Goal: Find specific fact: Find specific fact

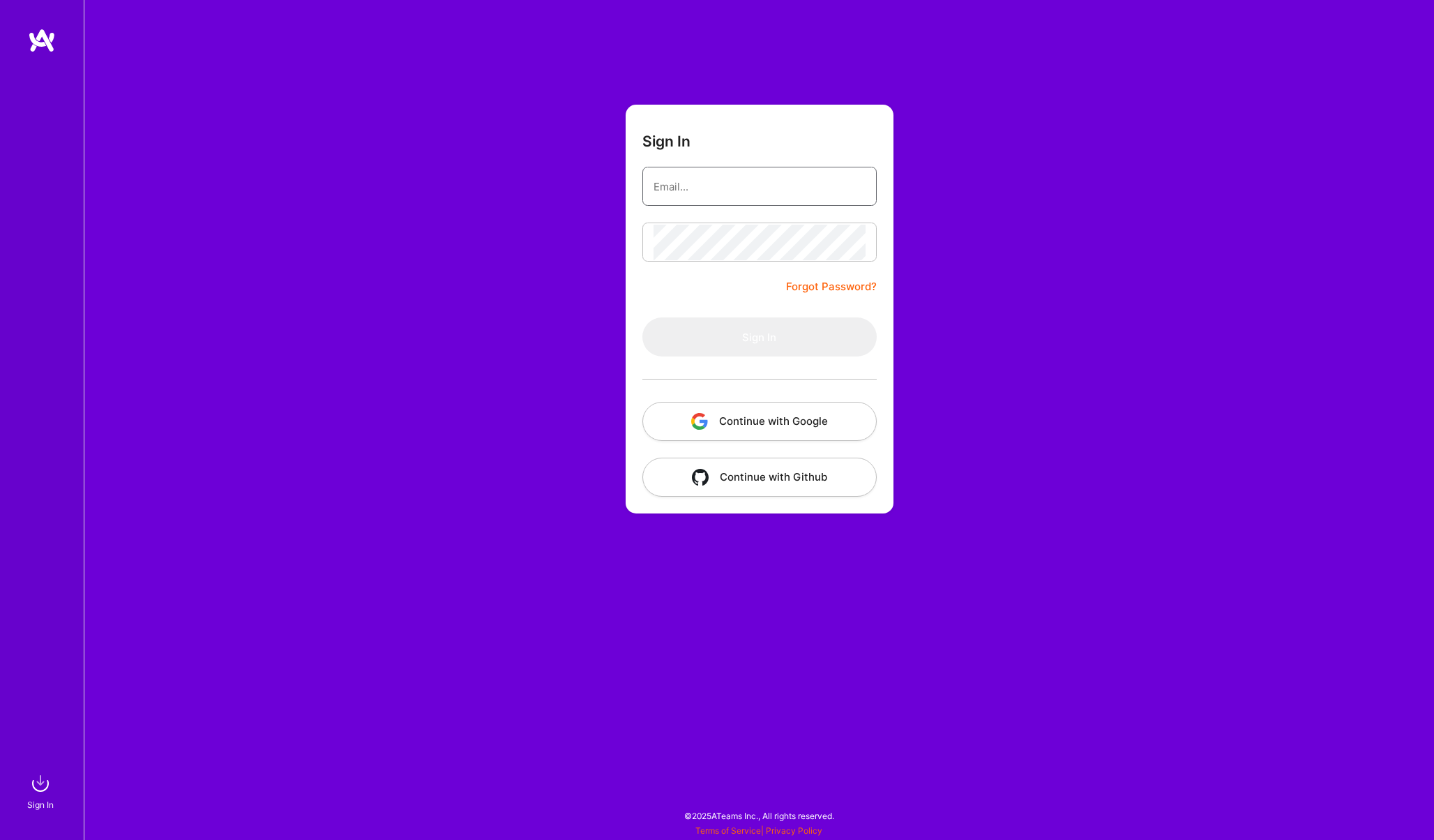
type input "[EMAIL_ADDRESS][PERSON_NAME][DOMAIN_NAME]"
click at [686, 184] on input "[EMAIL_ADDRESS][PERSON_NAME][DOMAIN_NAME]" at bounding box center [759, 186] width 212 height 36
click at [716, 328] on button "Sign In" at bounding box center [759, 336] width 235 height 39
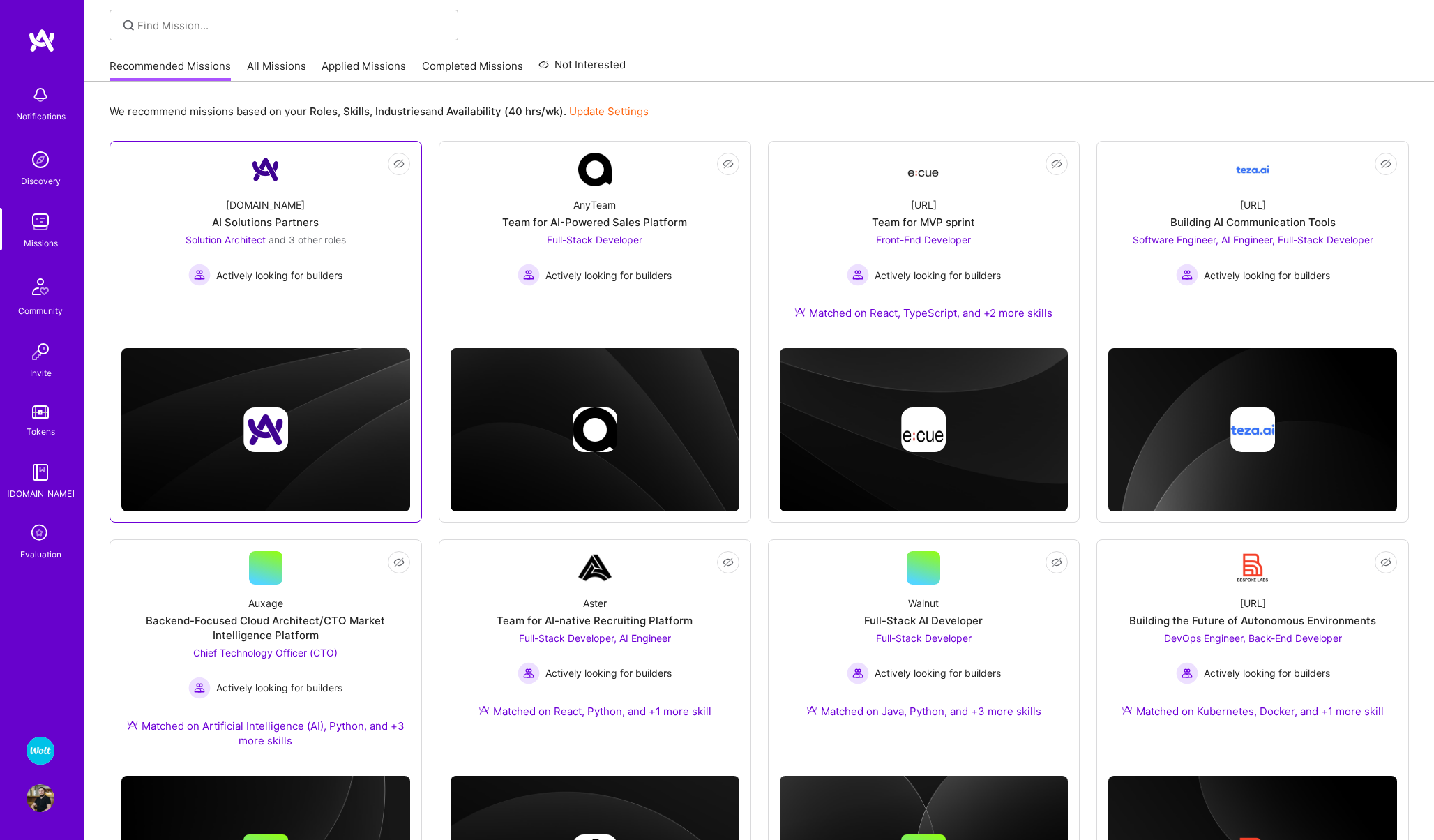
scroll to position [237, 0]
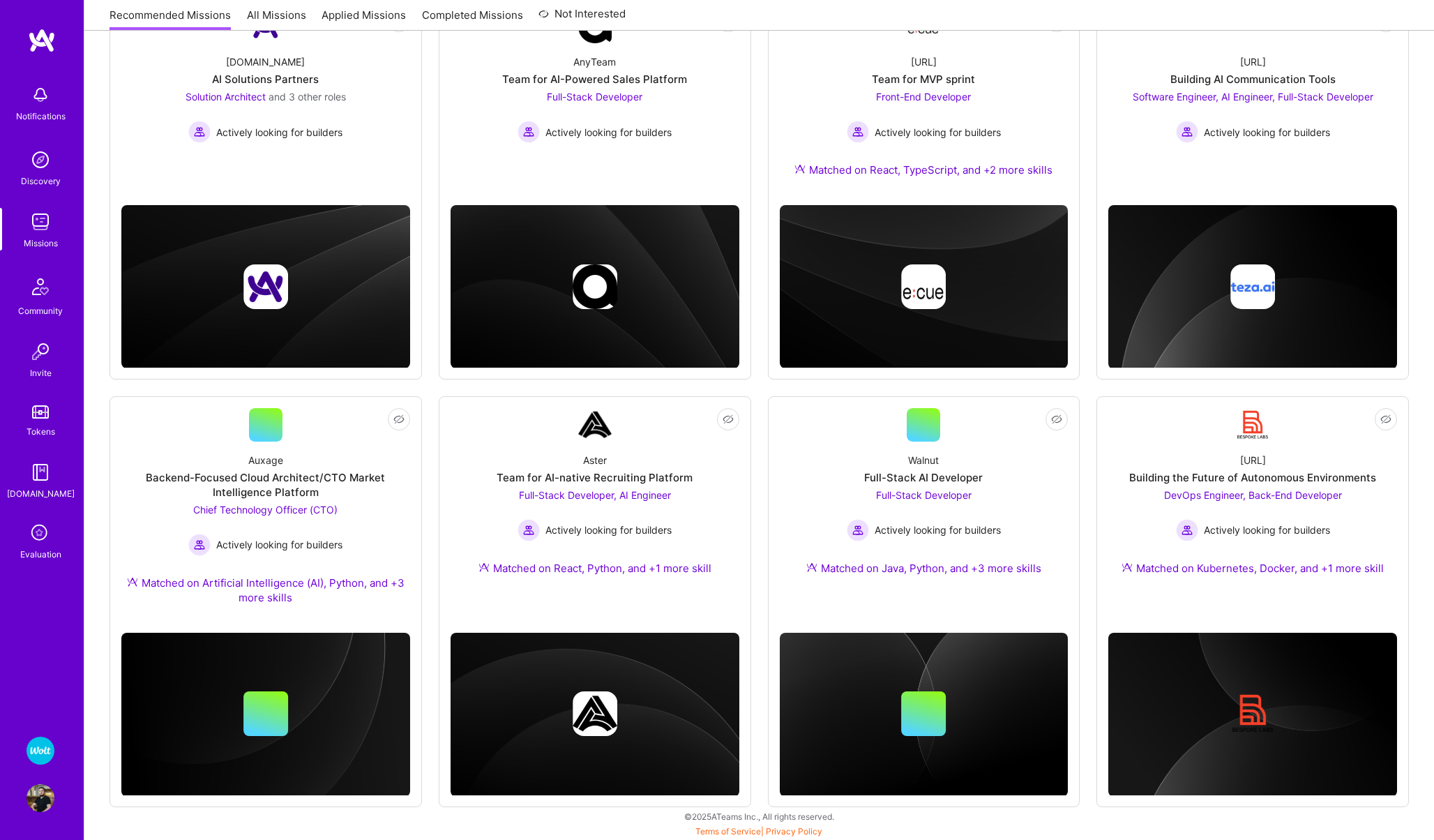
click at [42, 527] on icon at bounding box center [40, 533] width 27 height 27
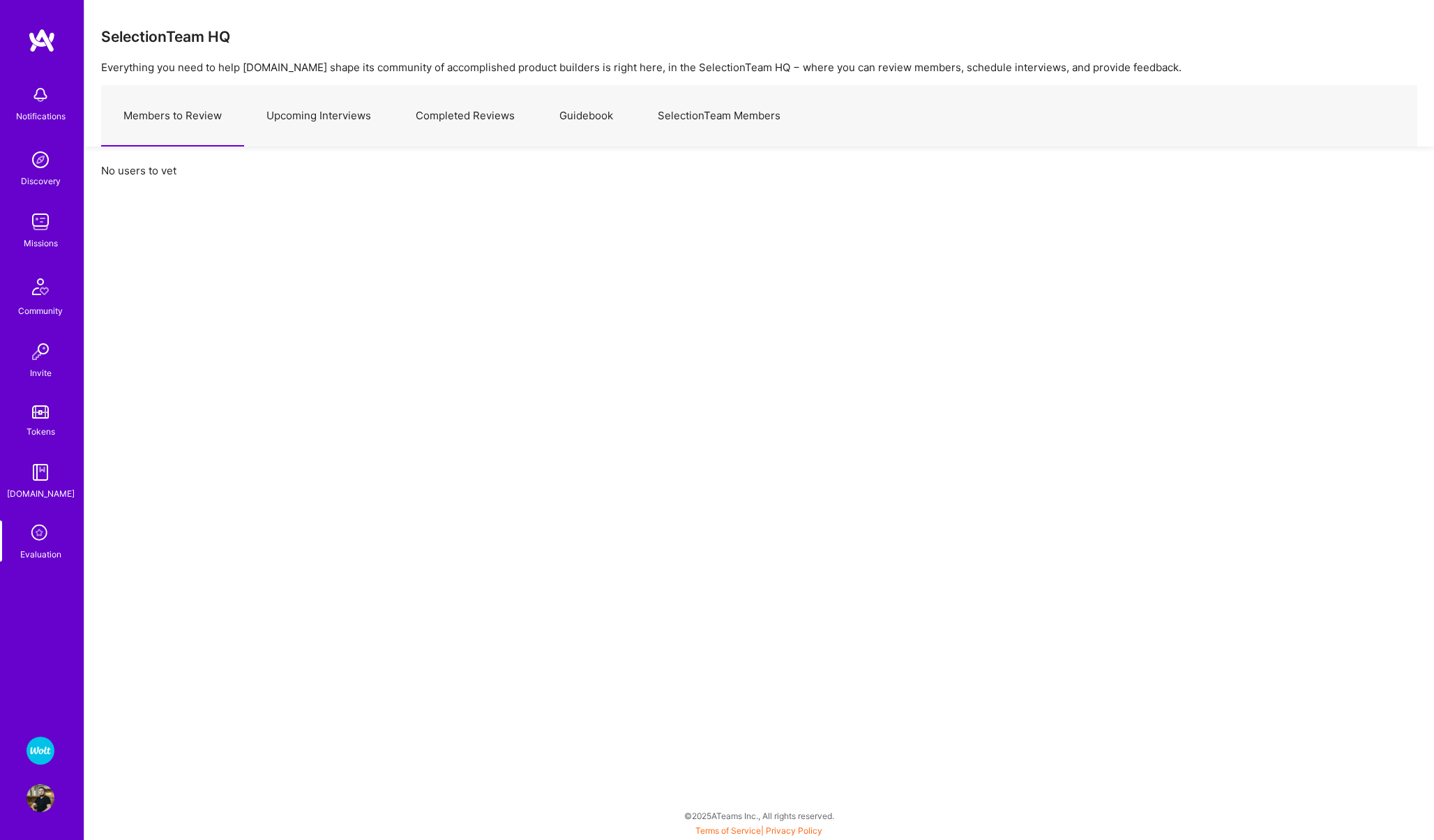
click at [31, 755] on img at bounding box center [41, 750] width 28 height 28
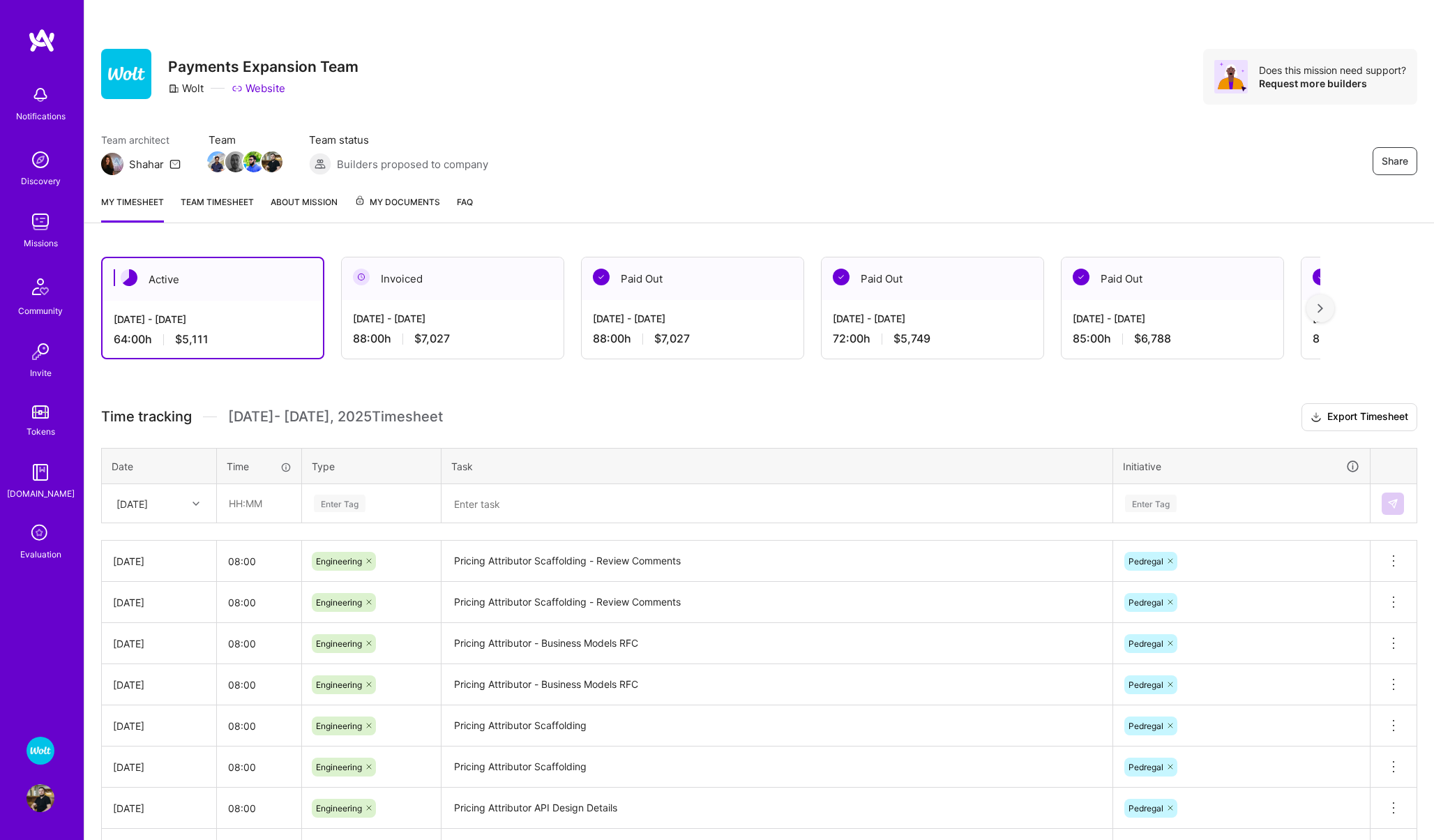
click at [29, 234] on img at bounding box center [41, 222] width 28 height 28
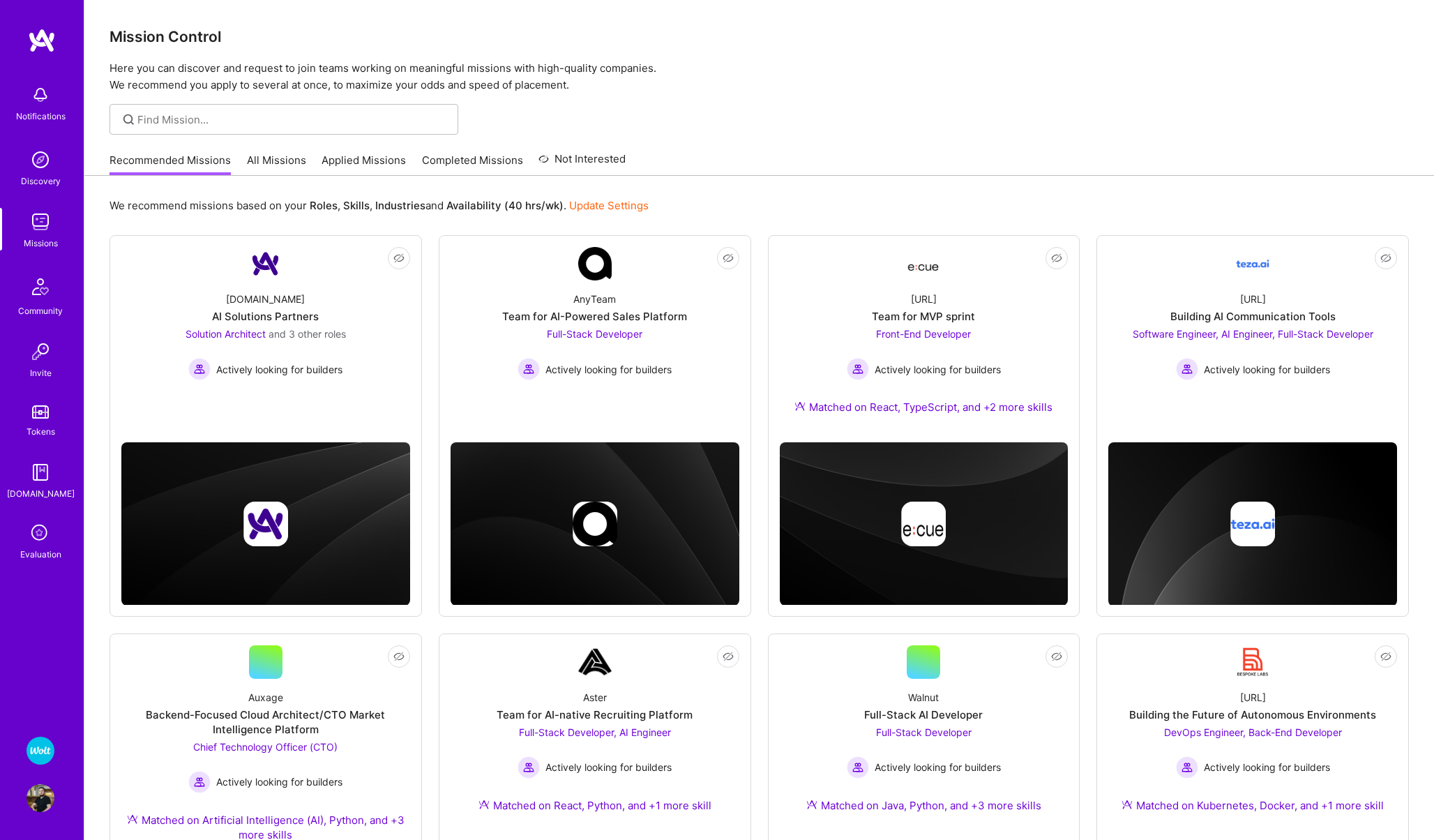
click at [480, 159] on link "Completed Missions" at bounding box center [472, 164] width 101 height 23
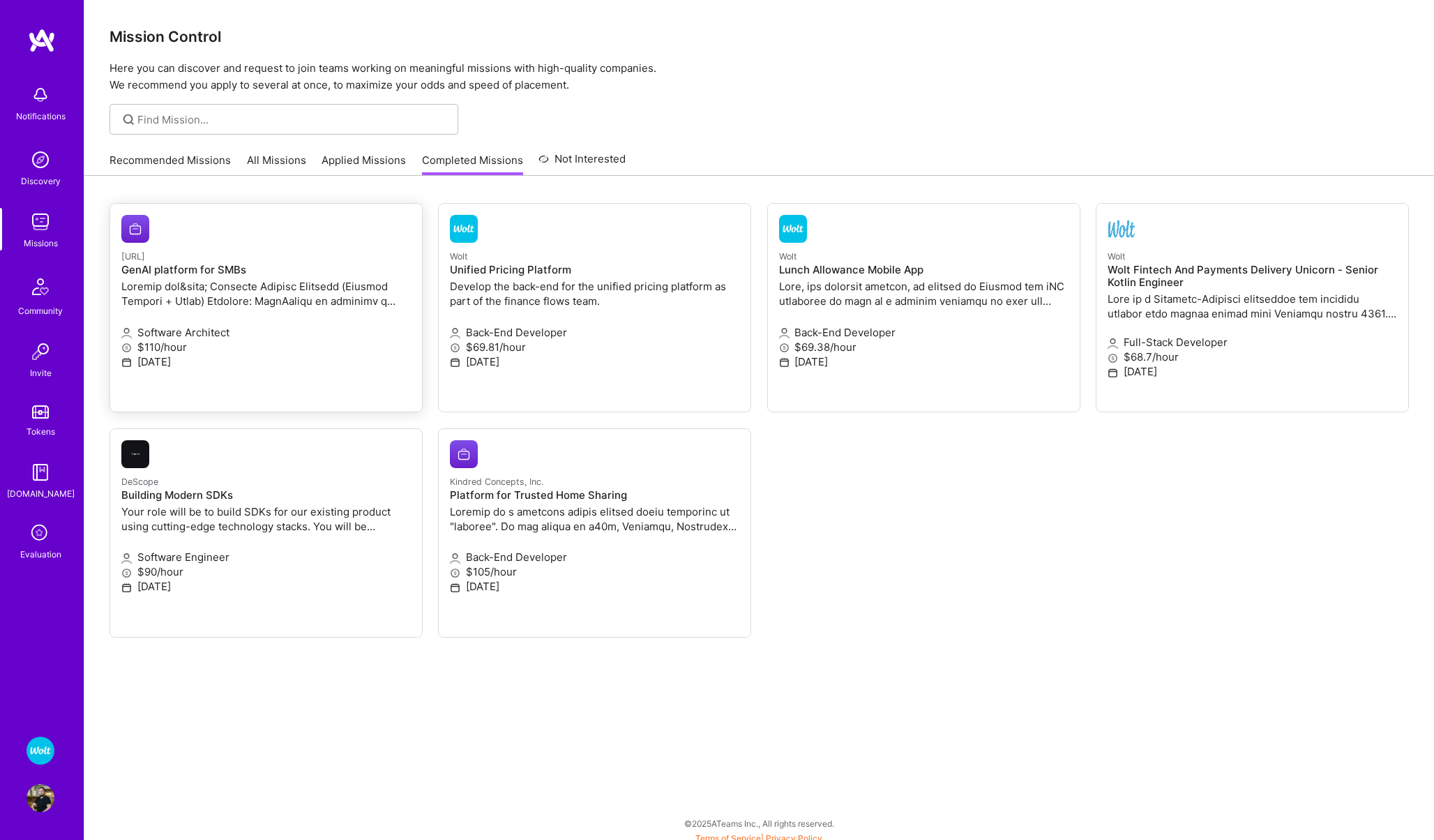
click at [203, 270] on h4 "GenAI platform for SMBs" at bounding box center [266, 269] width 289 height 12
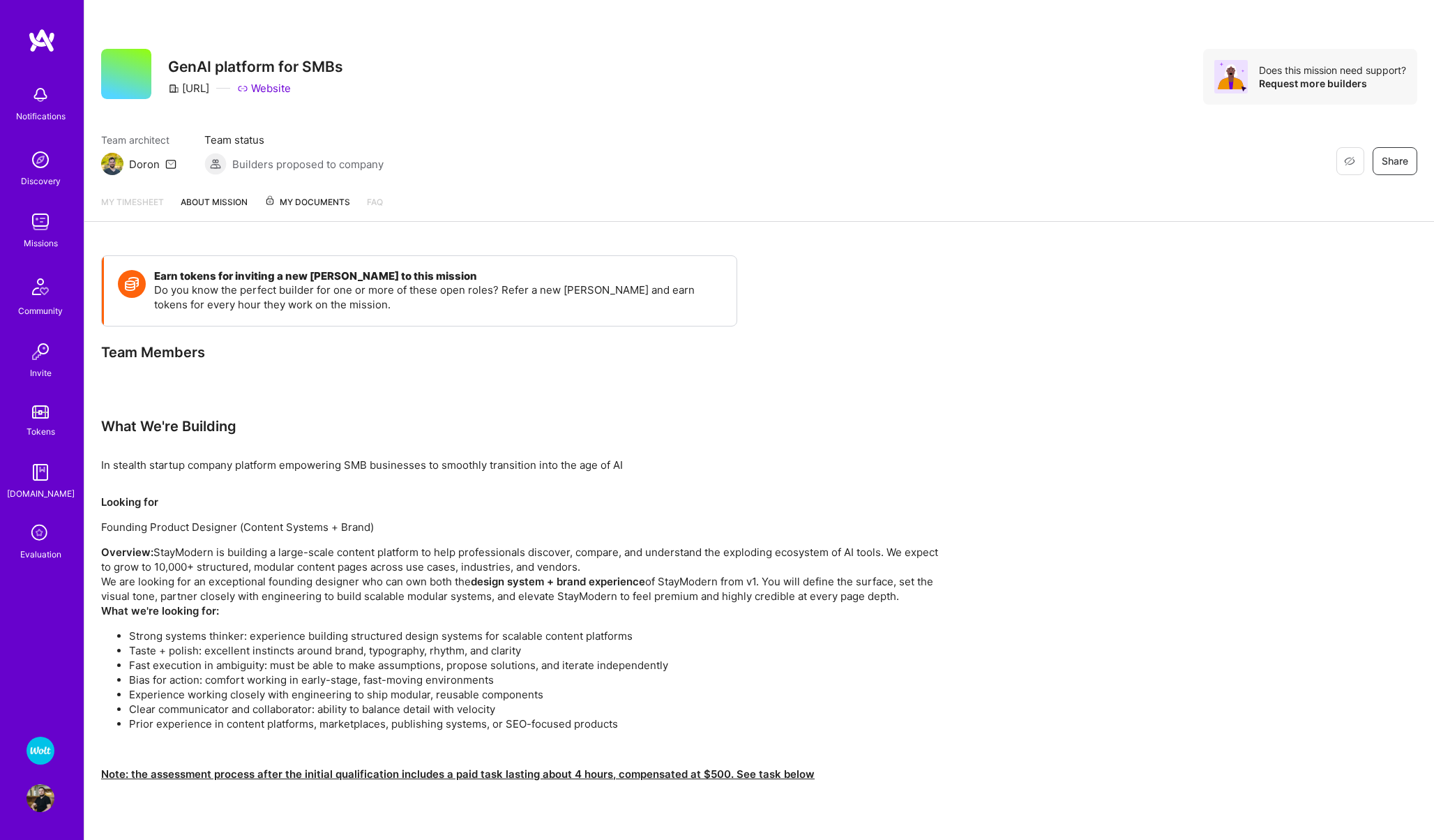
click at [302, 206] on span "My Documents" at bounding box center [307, 203] width 86 height 16
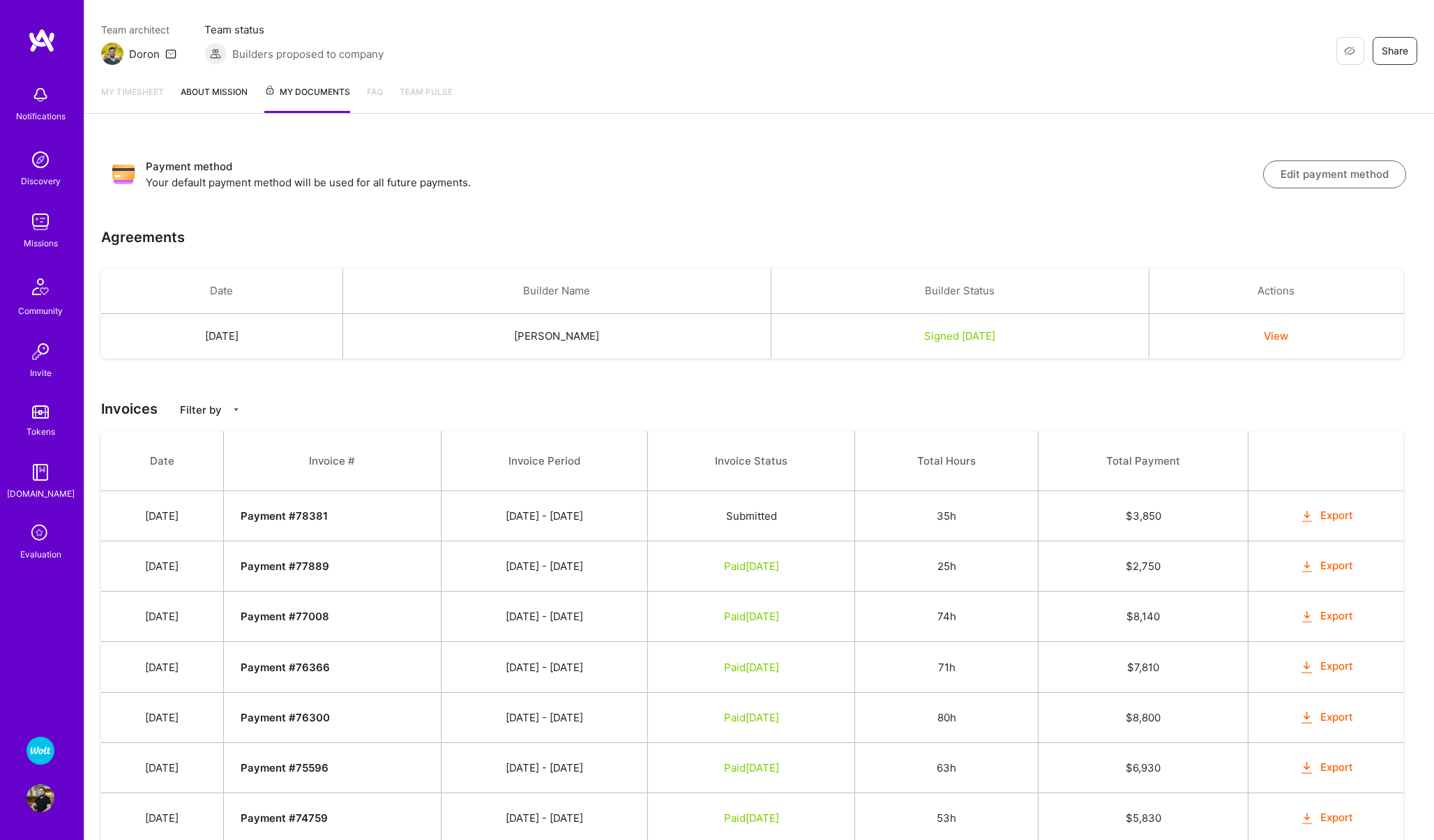
scroll to position [126, 0]
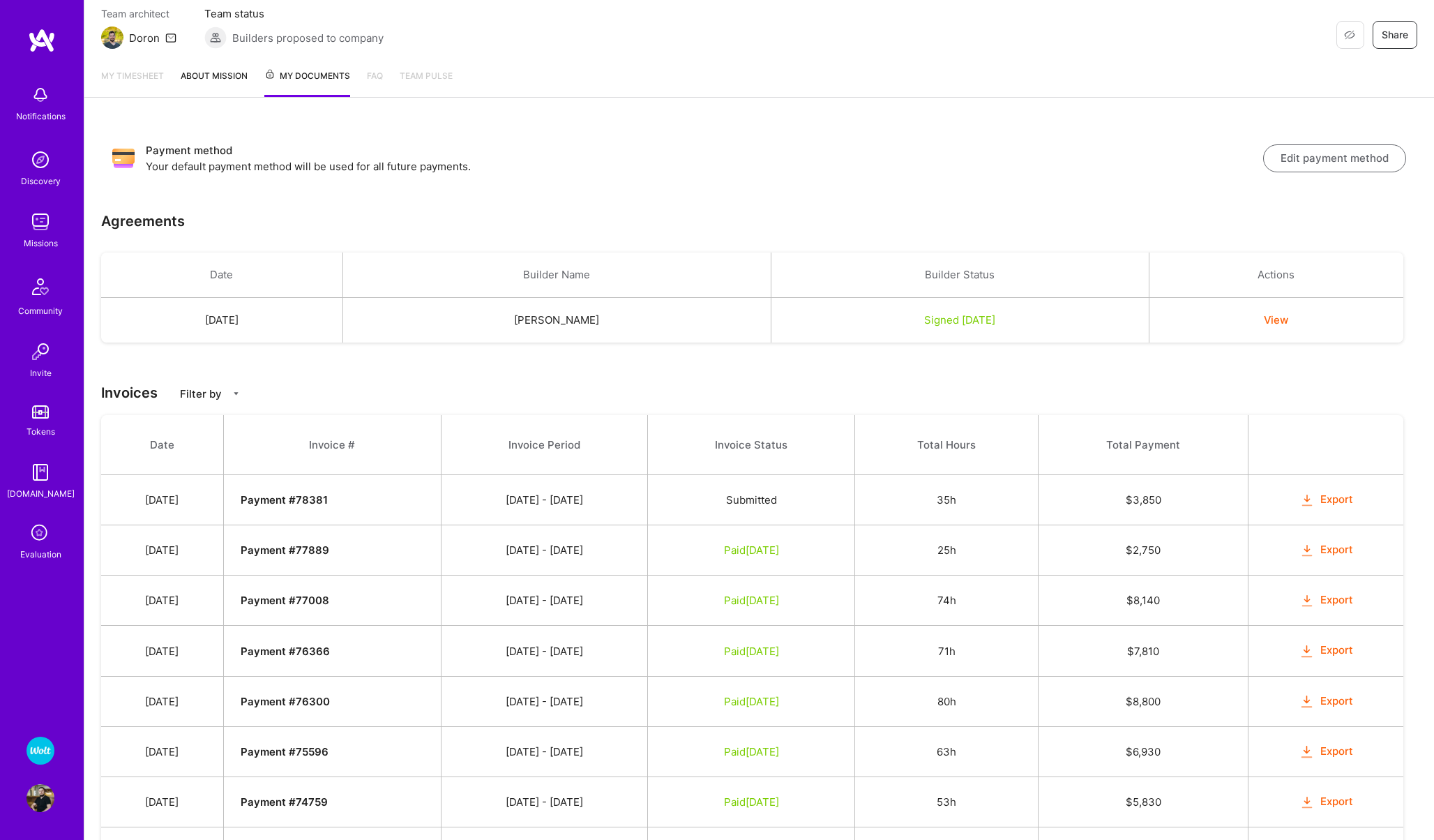
click at [1144, 554] on td "$ 2,750" at bounding box center [1143, 550] width 210 height 50
click at [1209, 548] on td "$ 2,750" at bounding box center [1143, 550] width 210 height 50
drag, startPoint x: 1179, startPoint y: 553, endPoint x: 1152, endPoint y: 553, distance: 27.0
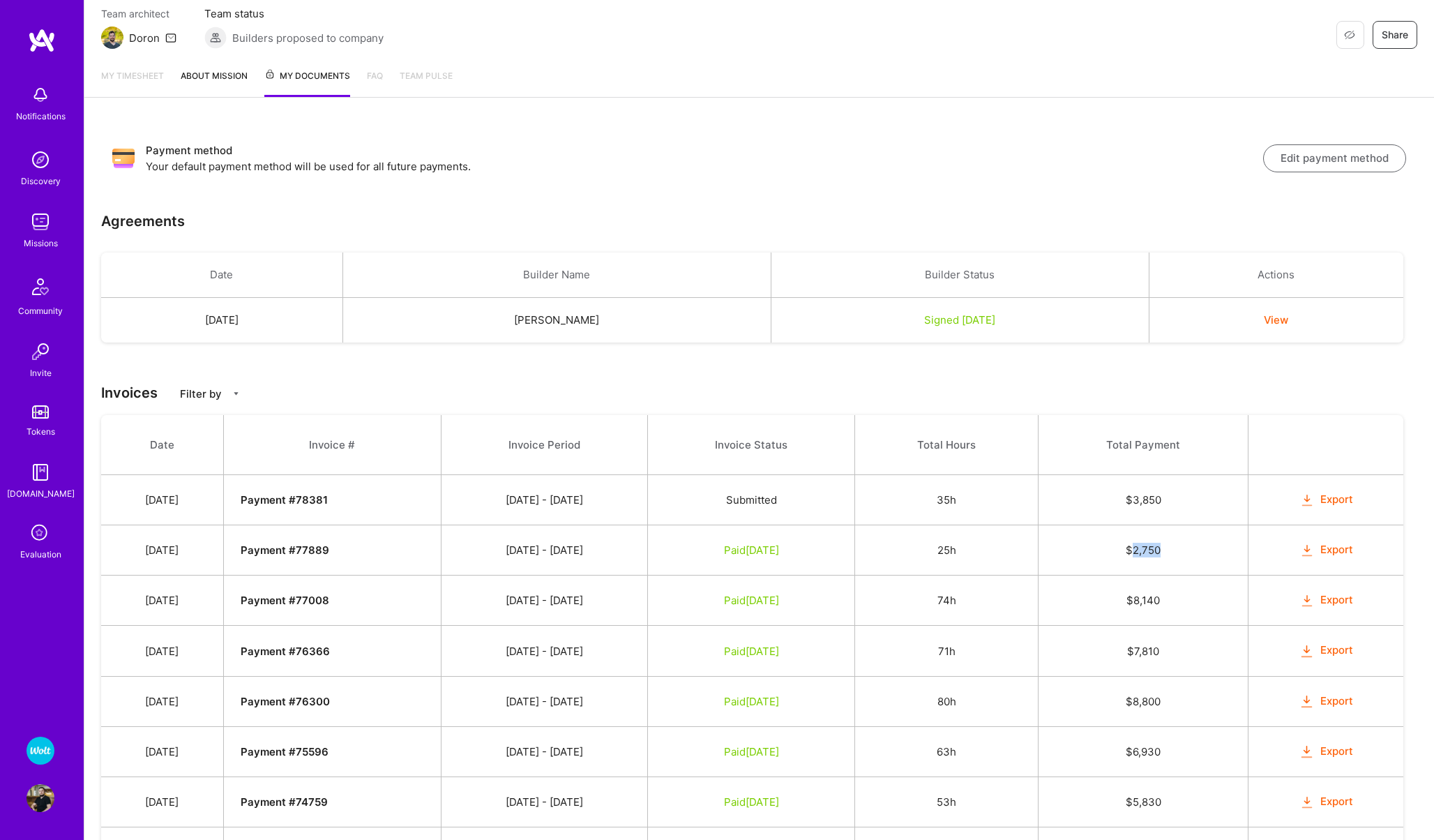
click at [1152, 553] on td "$ 2,750" at bounding box center [1143, 550] width 210 height 50
copy td "2,750"
click at [45, 759] on img at bounding box center [41, 750] width 28 height 28
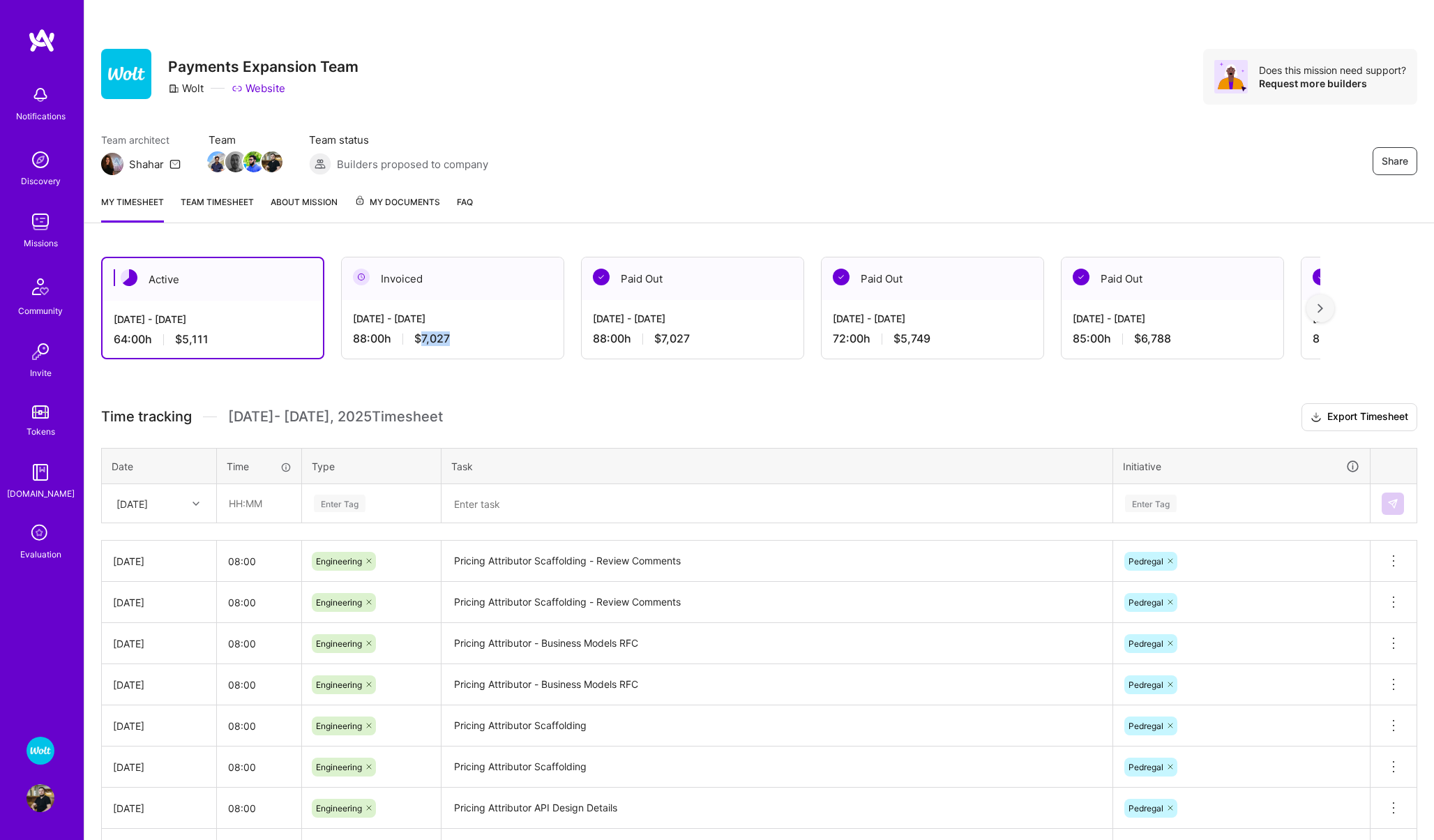
drag, startPoint x: 456, startPoint y: 335, endPoint x: 418, endPoint y: 335, distance: 38.0
click at [418, 335] on div "88:00 h $7,027" at bounding box center [452, 339] width 199 height 15
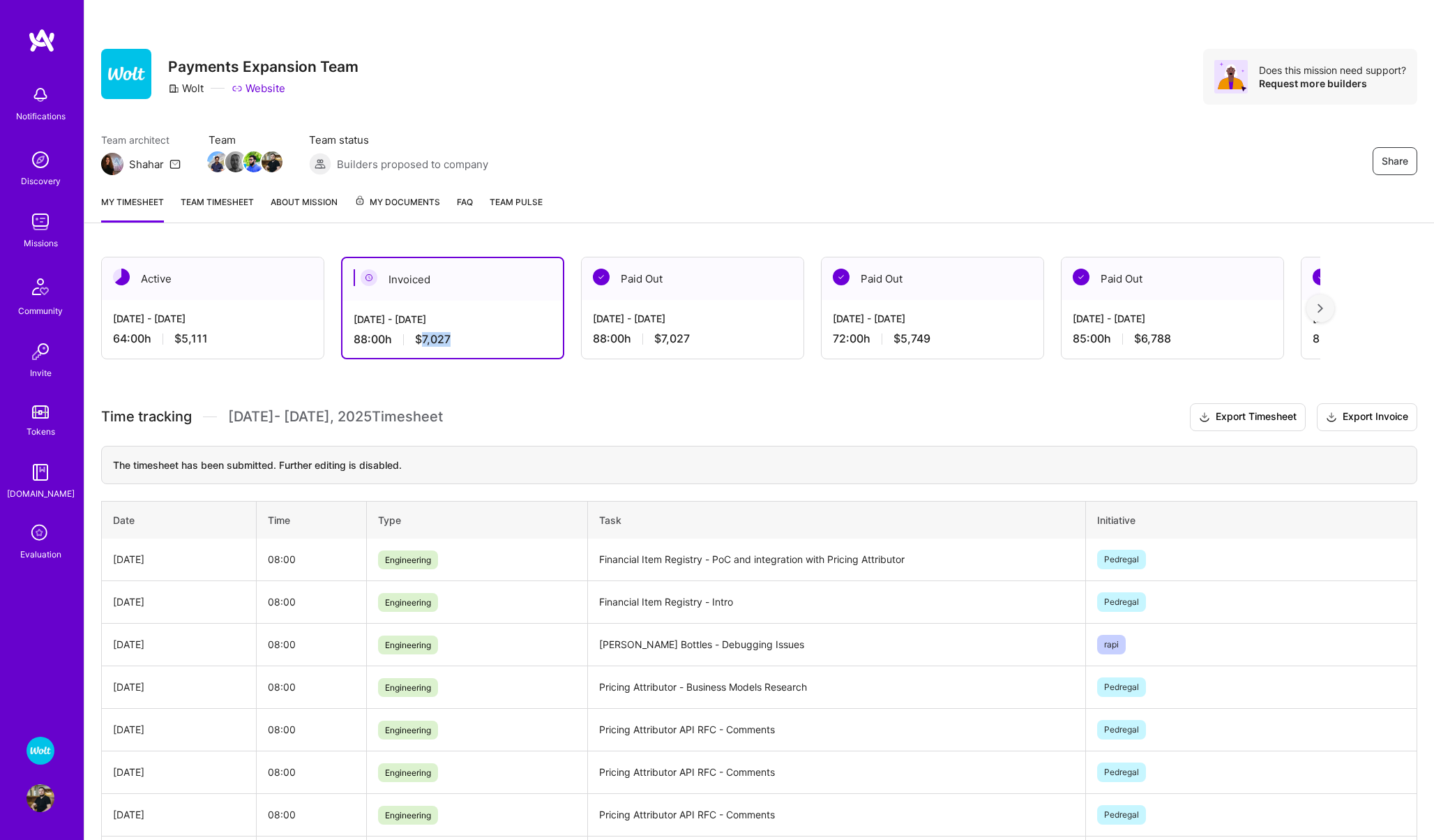
copy span "7,027"
click at [39, 215] on img at bounding box center [41, 222] width 28 height 28
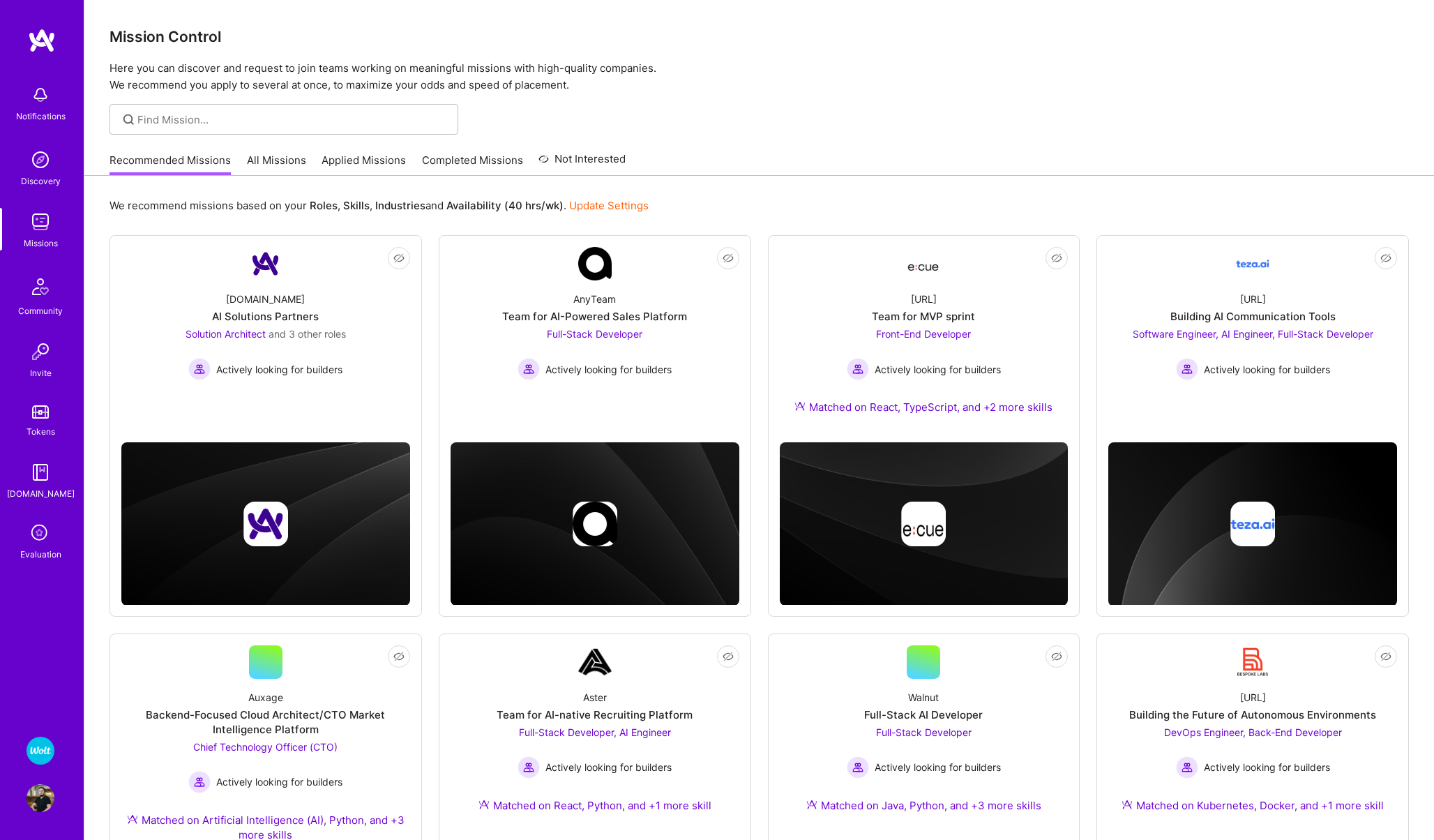
click at [475, 165] on link "Completed Missions" at bounding box center [472, 164] width 101 height 23
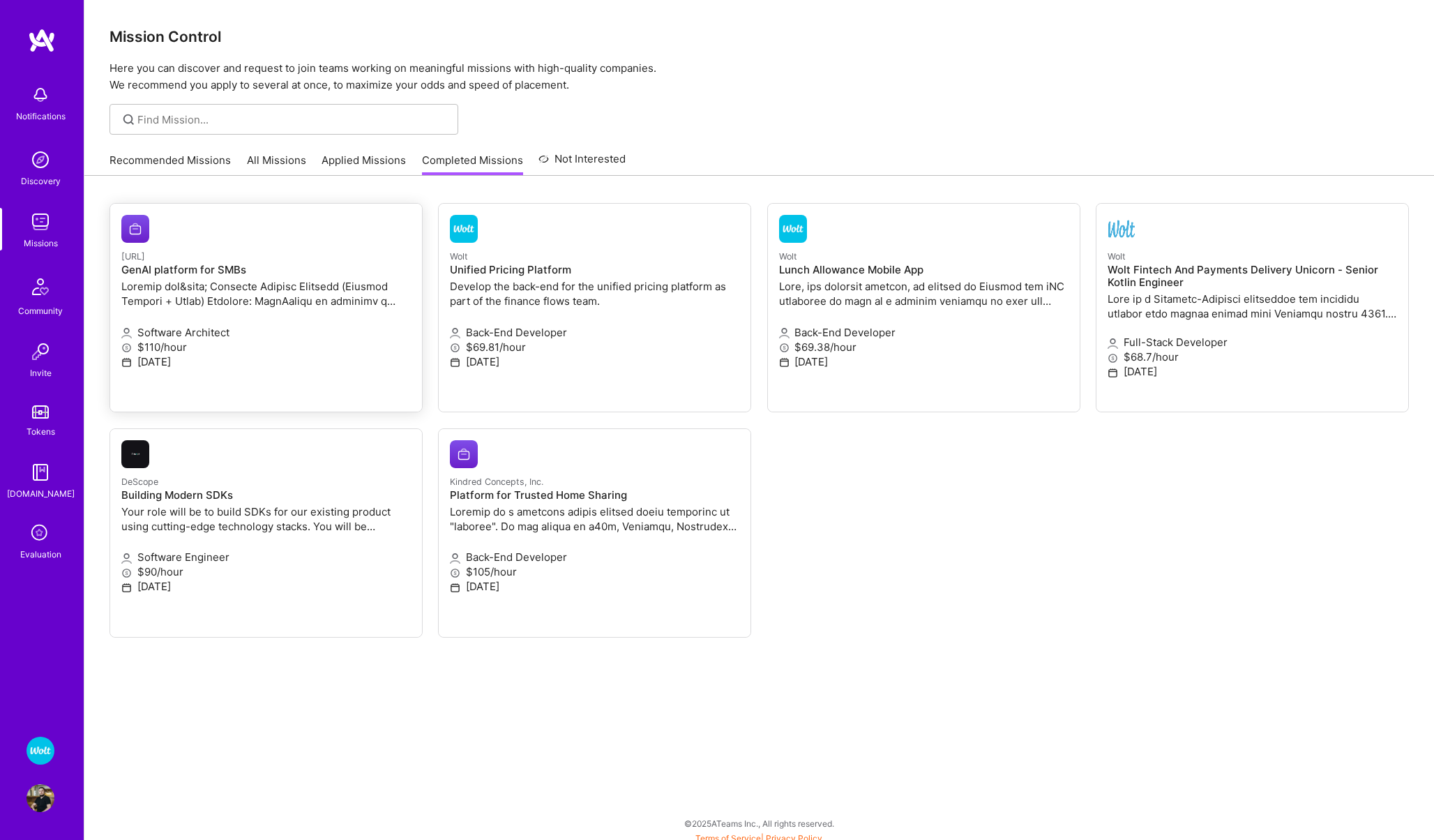
click at [286, 263] on h4 "GenAI platform for SMBs" at bounding box center [266, 269] width 289 height 12
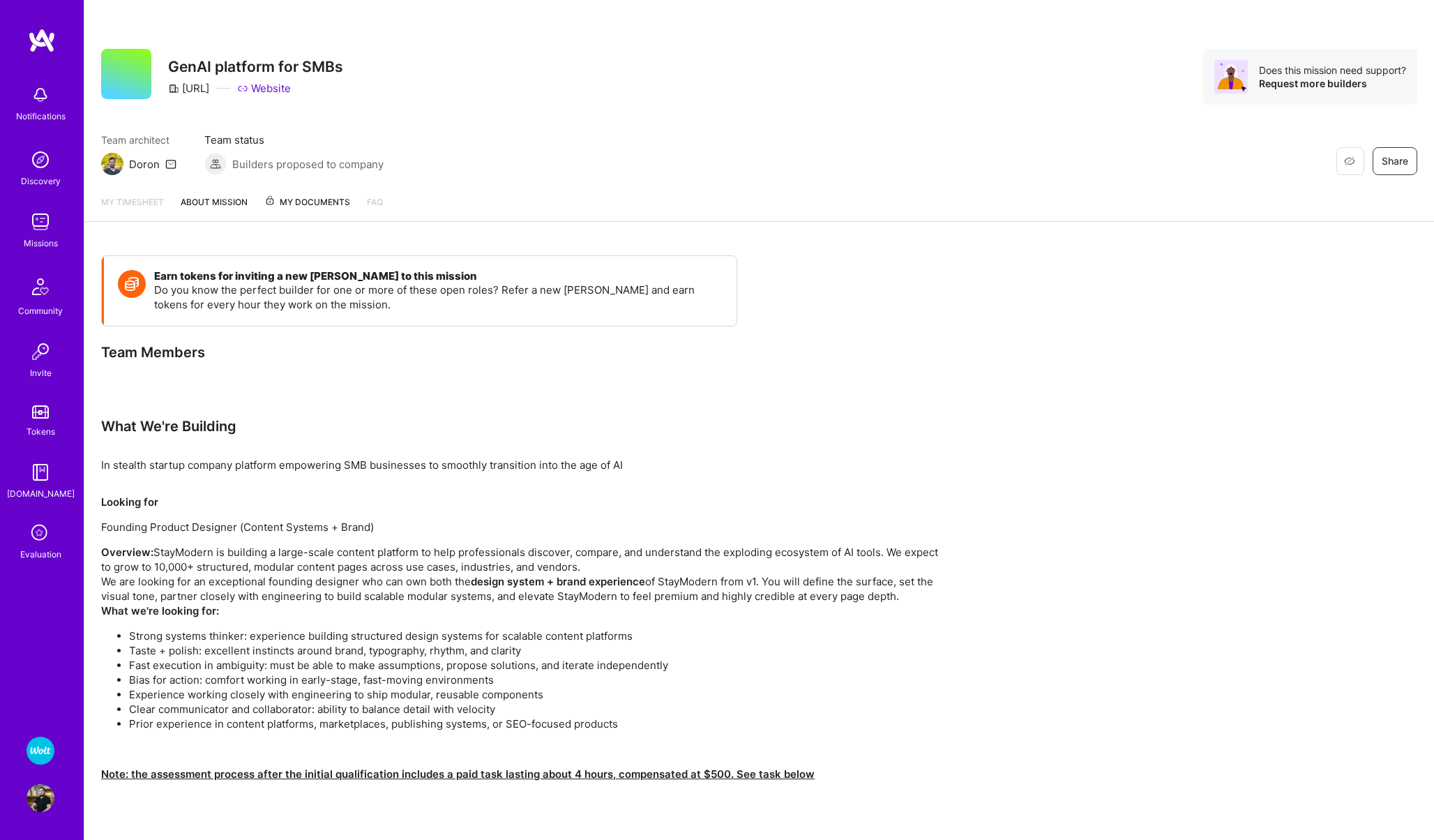
click at [320, 203] on span "My Documents" at bounding box center [307, 203] width 86 height 16
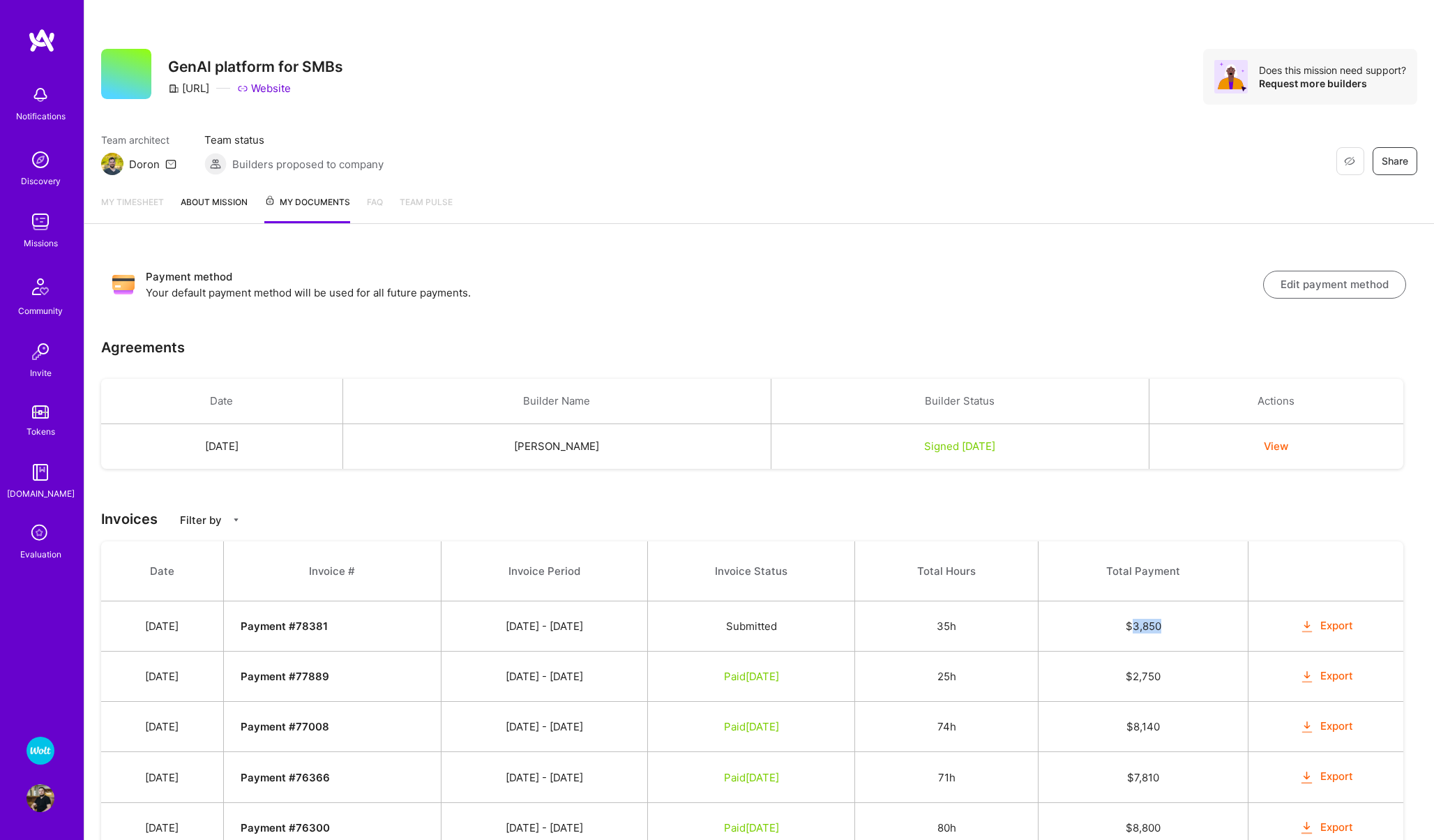
drag, startPoint x: 1191, startPoint y: 625, endPoint x: 1150, endPoint y: 625, distance: 41.0
click at [1150, 625] on td "$ 3,850" at bounding box center [1143, 626] width 210 height 50
copy td "3,850"
